Goal: Find specific fact

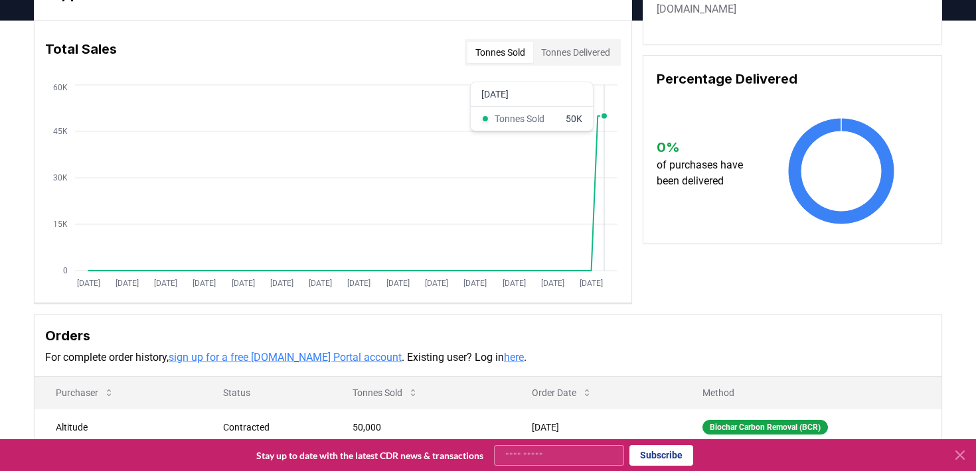
scroll to position [232, 0]
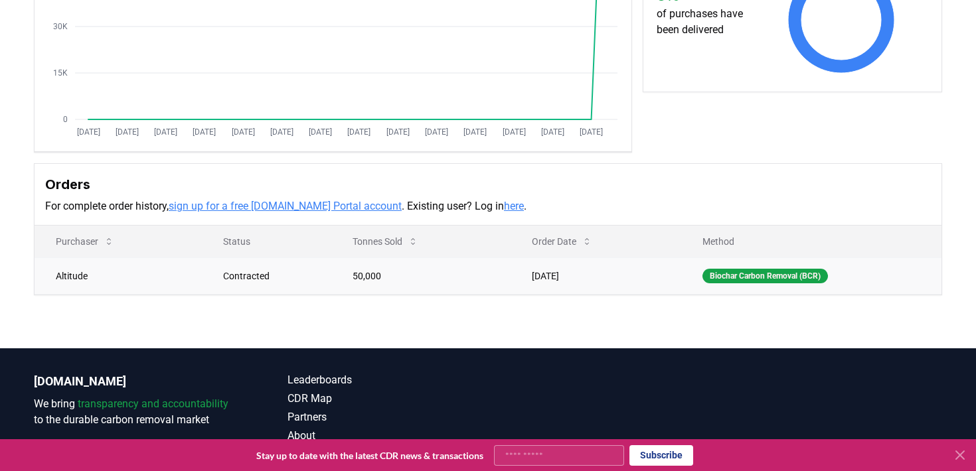
click at [72, 276] on td "Altitude" at bounding box center [118, 276] width 167 height 37
copy td "Altitude"
